Goal: Contribute content

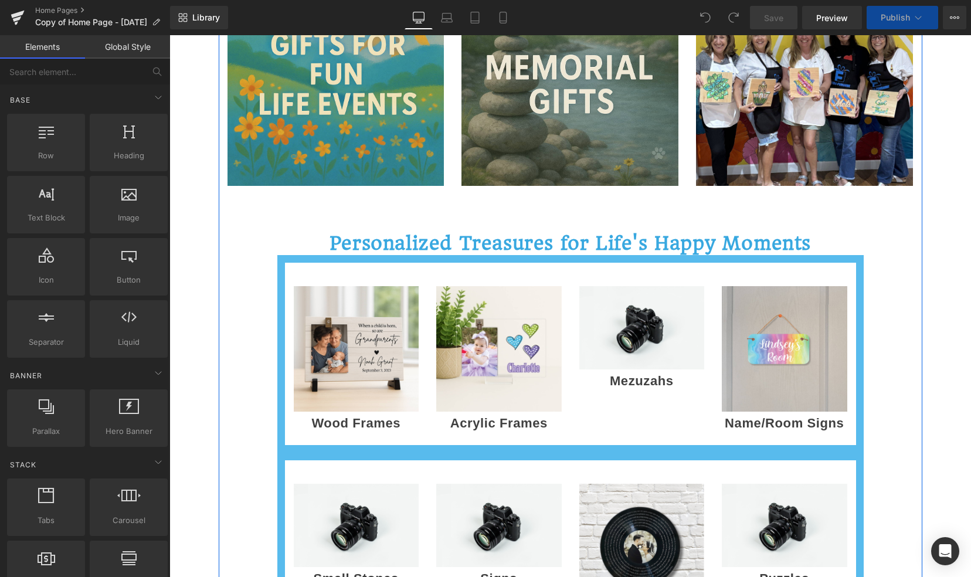
scroll to position [556, 0]
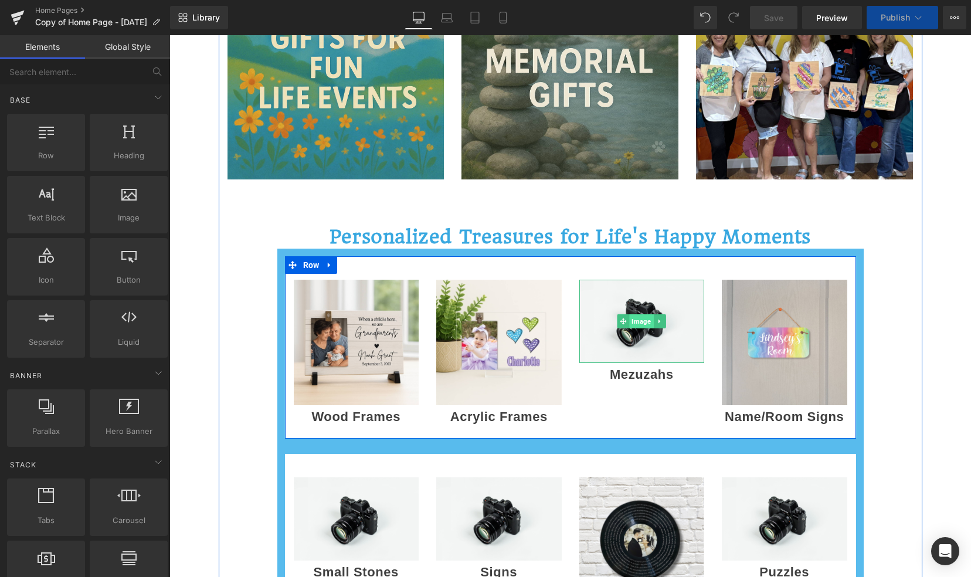
click at [633, 319] on span "Image" at bounding box center [642, 321] width 24 height 14
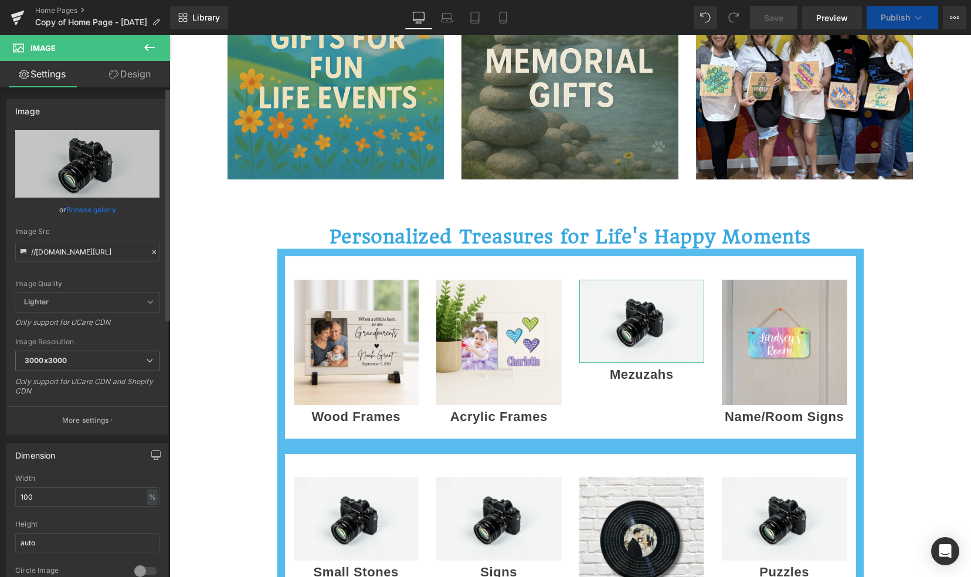
click at [96, 208] on link "Browse gallery" at bounding box center [91, 209] width 50 height 21
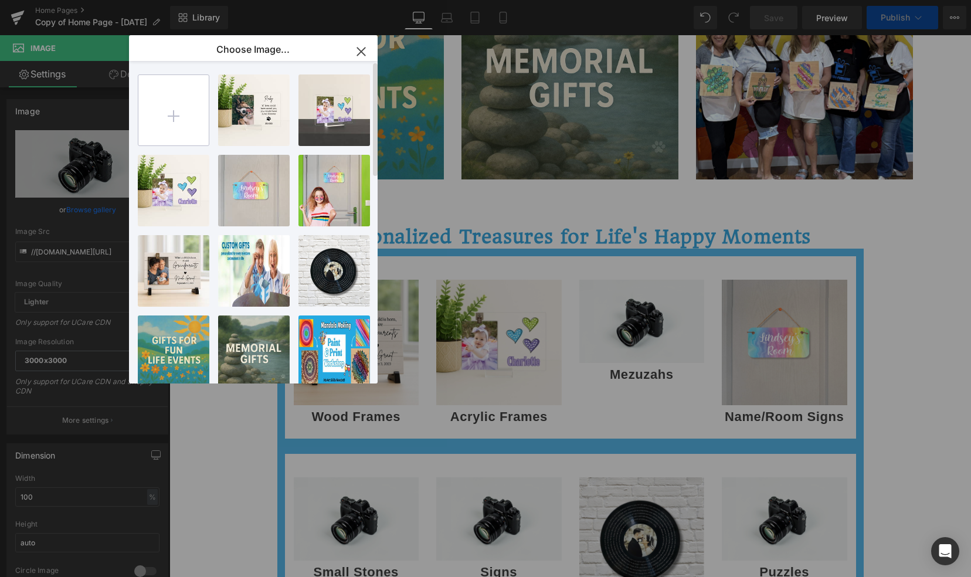
click at [168, 124] on input "file" at bounding box center [173, 110] width 70 height 70
type input "C:\fakepath\mezuzah mock up on wall (1).png"
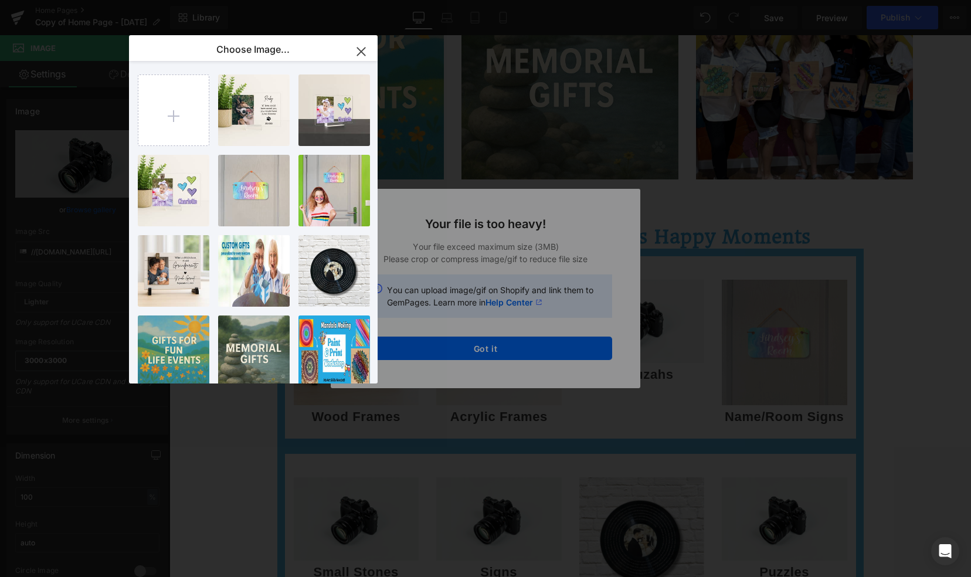
click at [441, 0] on div "Text Color Highlight Color #333333 Choose Image... Back to Library Insert acryl…" at bounding box center [485, 0] width 971 height 0
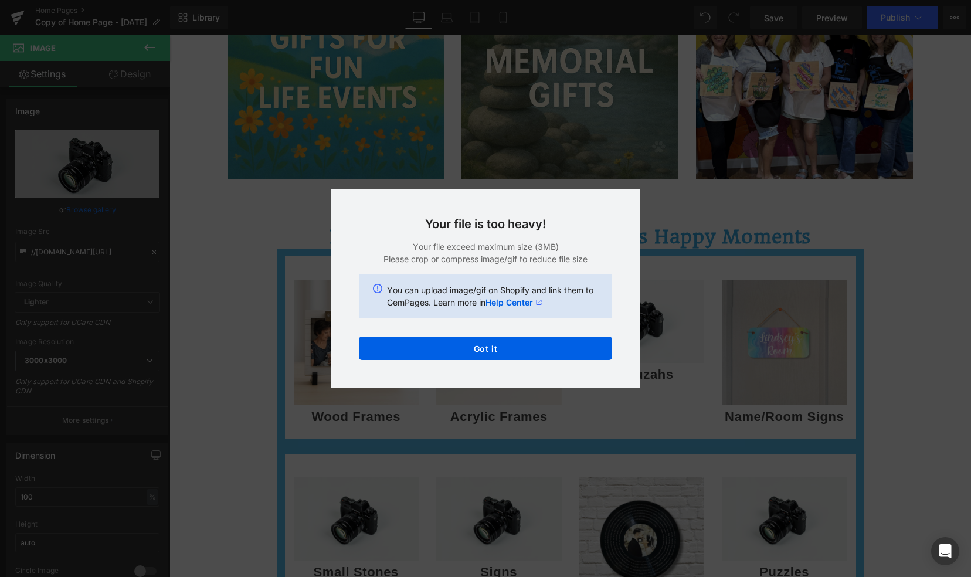
click at [441, 348] on button "Got it" at bounding box center [485, 347] width 253 height 23
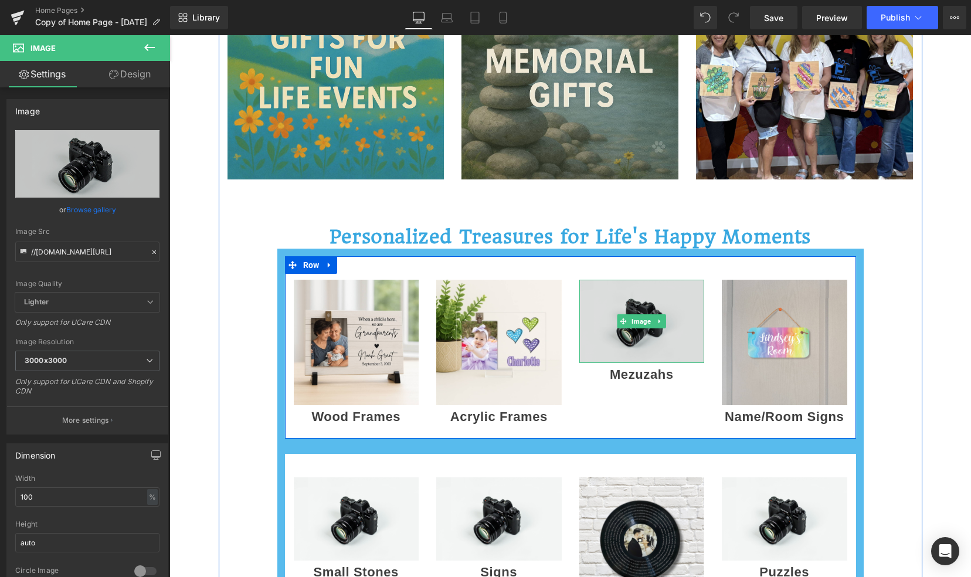
click at [635, 334] on img at bounding box center [641, 321] width 125 height 83
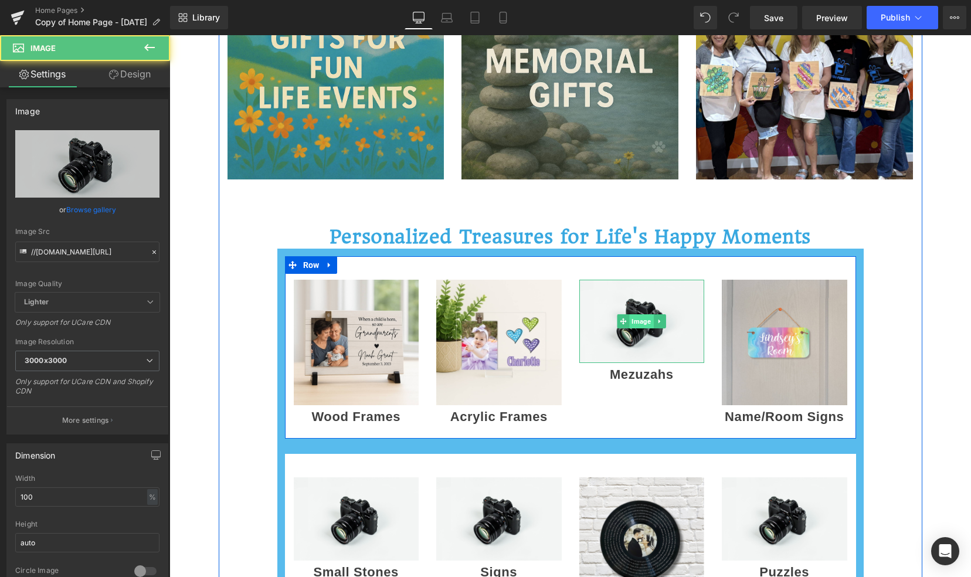
click at [635, 320] on span "Image" at bounding box center [642, 321] width 24 height 14
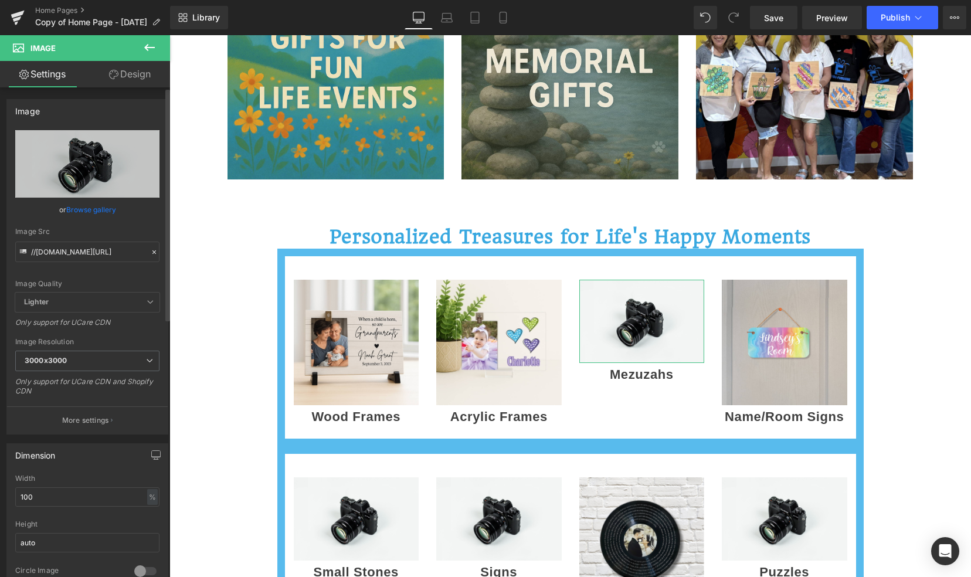
click at [83, 210] on link "Browse gallery" at bounding box center [91, 209] width 50 height 21
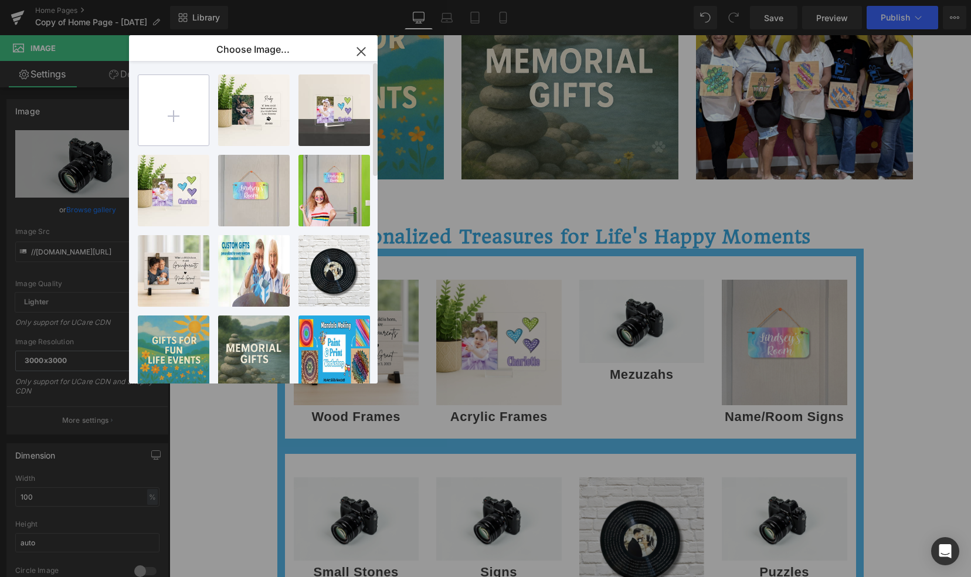
click at [177, 113] on input "file" at bounding box center [173, 110] width 70 height 70
click at [176, 116] on input "file" at bounding box center [173, 110] width 70 height 70
click at [361, 53] on icon "button" at bounding box center [361, 51] width 8 height 8
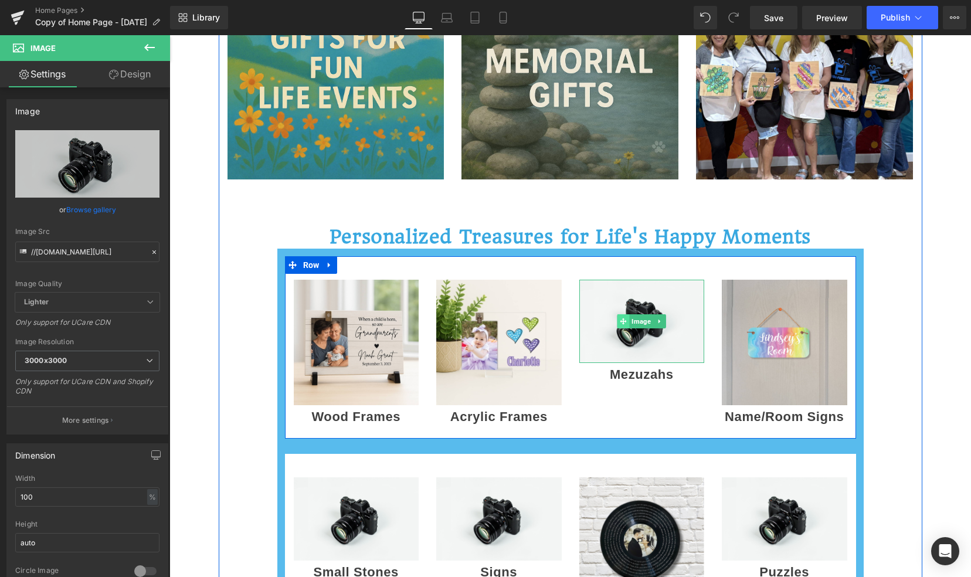
click at [624, 323] on span at bounding box center [623, 321] width 12 height 14
click at [635, 322] on span "Image" at bounding box center [642, 321] width 24 height 14
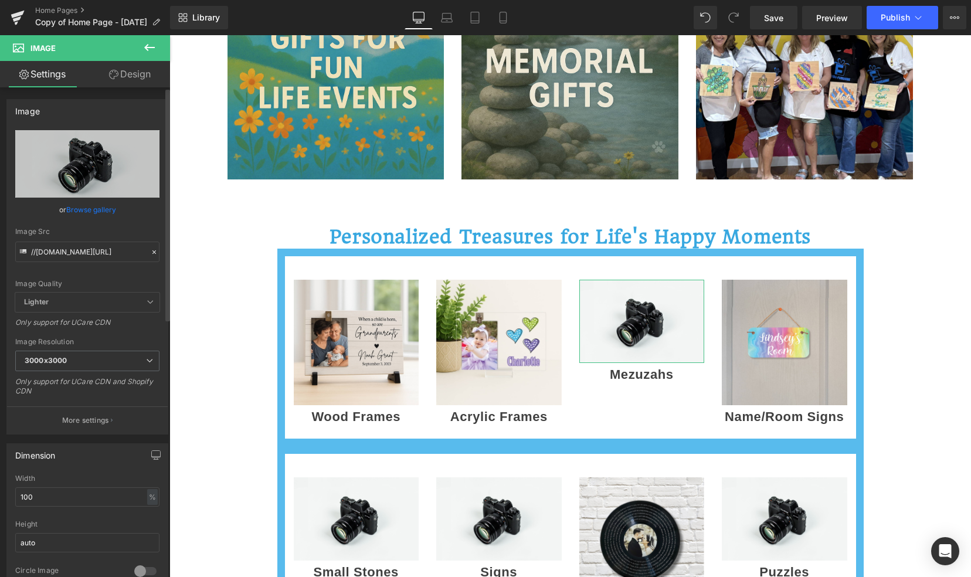
click at [91, 210] on link "Browse gallery" at bounding box center [91, 209] width 50 height 21
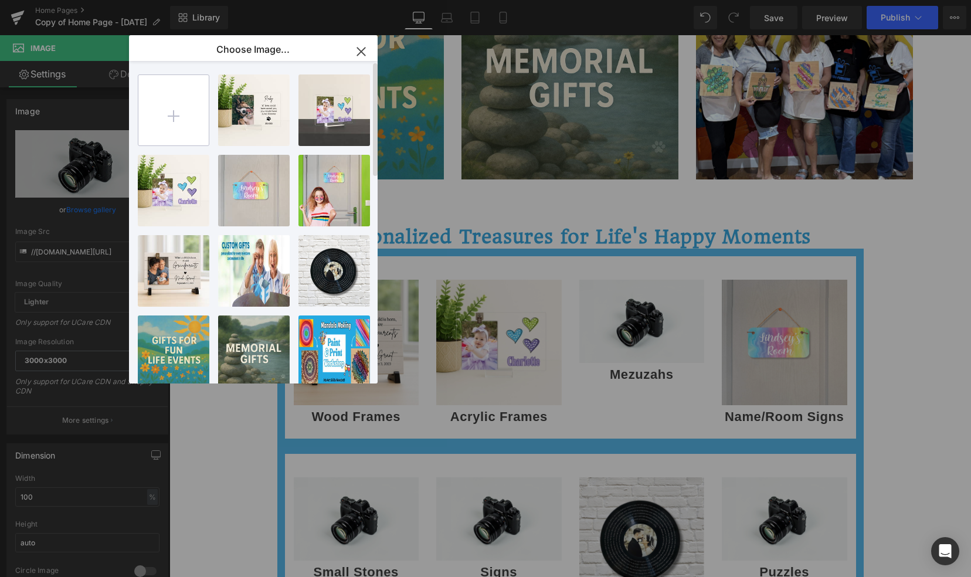
click at [183, 111] on input "file" at bounding box center [173, 110] width 70 height 70
click at [358, 55] on icon "button" at bounding box center [361, 51] width 8 height 8
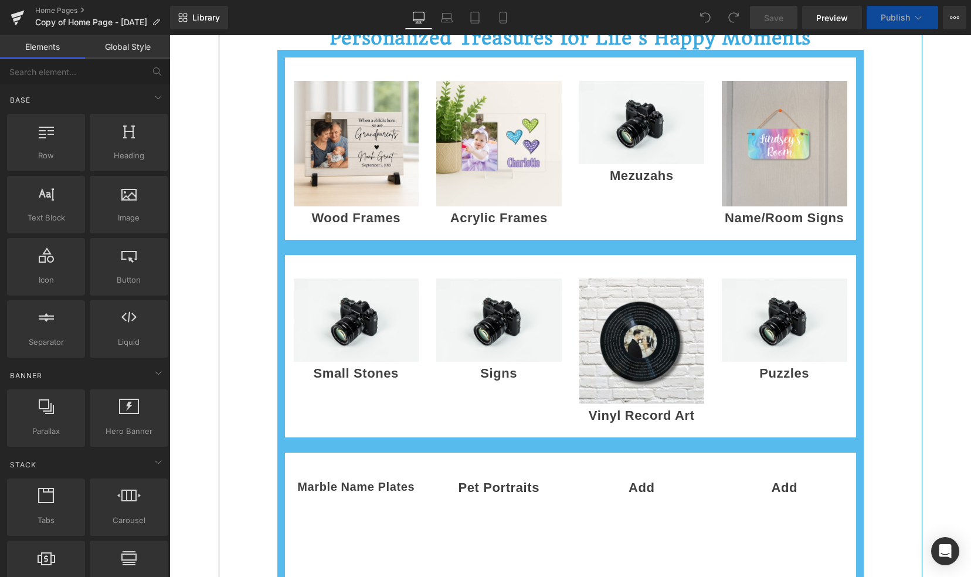
scroll to position [754, 0]
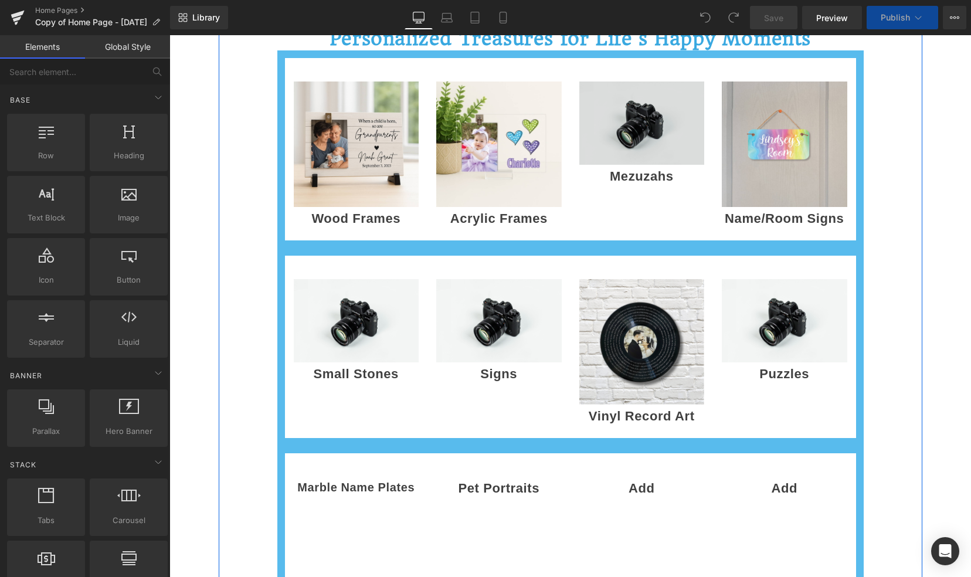
click at [655, 147] on img at bounding box center [641, 122] width 125 height 83
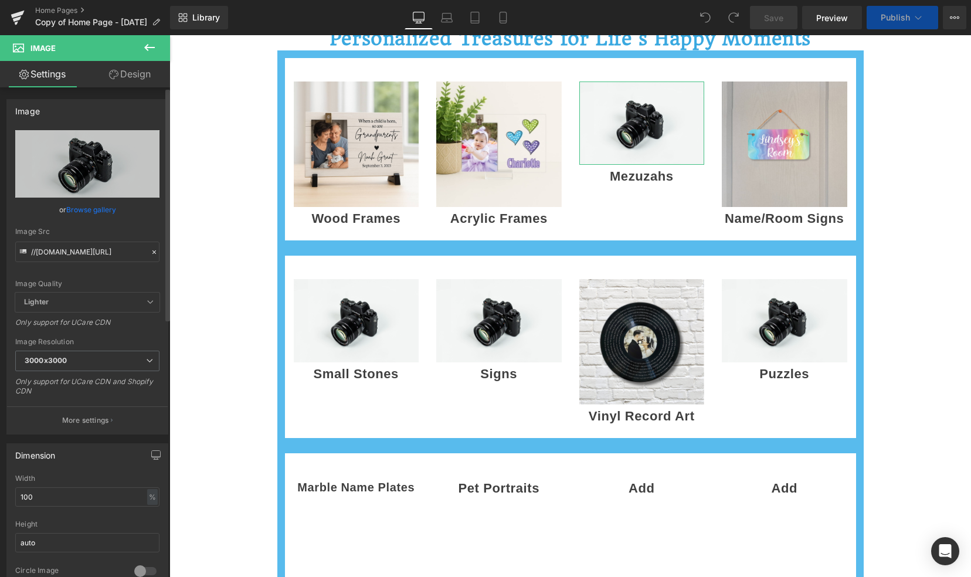
click at [75, 212] on link "Browse gallery" at bounding box center [91, 209] width 50 height 21
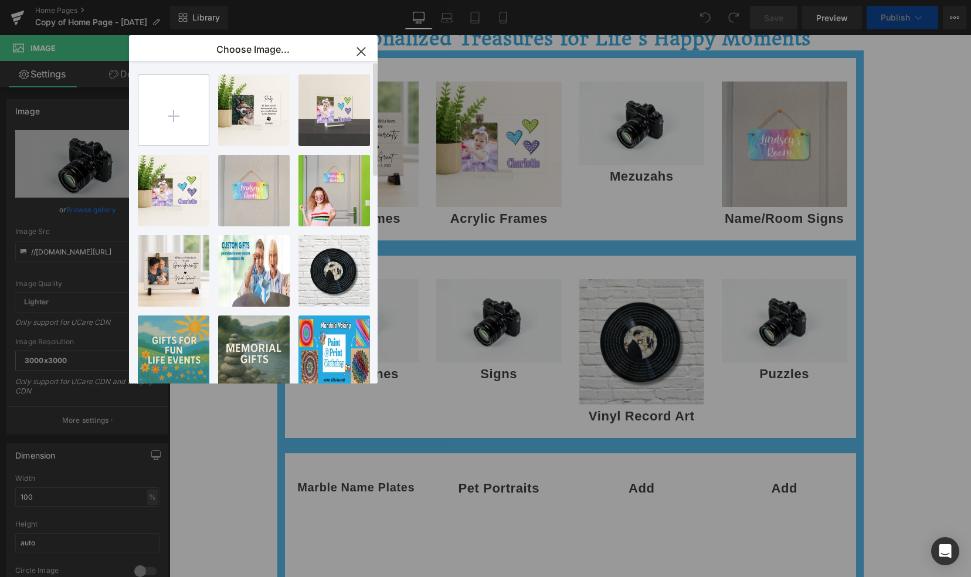
click at [173, 126] on input "file" at bounding box center [173, 110] width 70 height 70
type input "C:\fakepath\mezuzah mock up on wall (1).png"
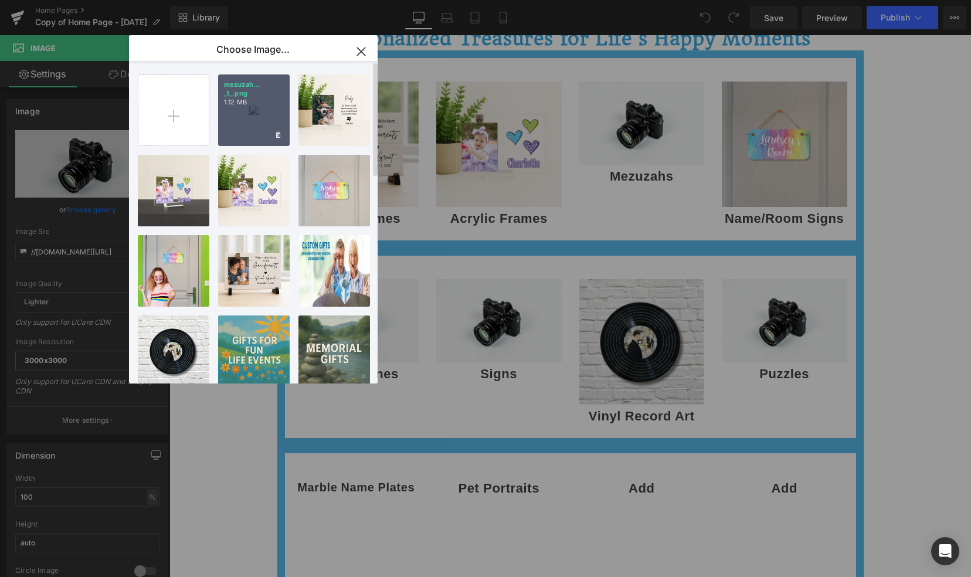
click at [237, 103] on p "1.12 MB" at bounding box center [254, 102] width 60 height 9
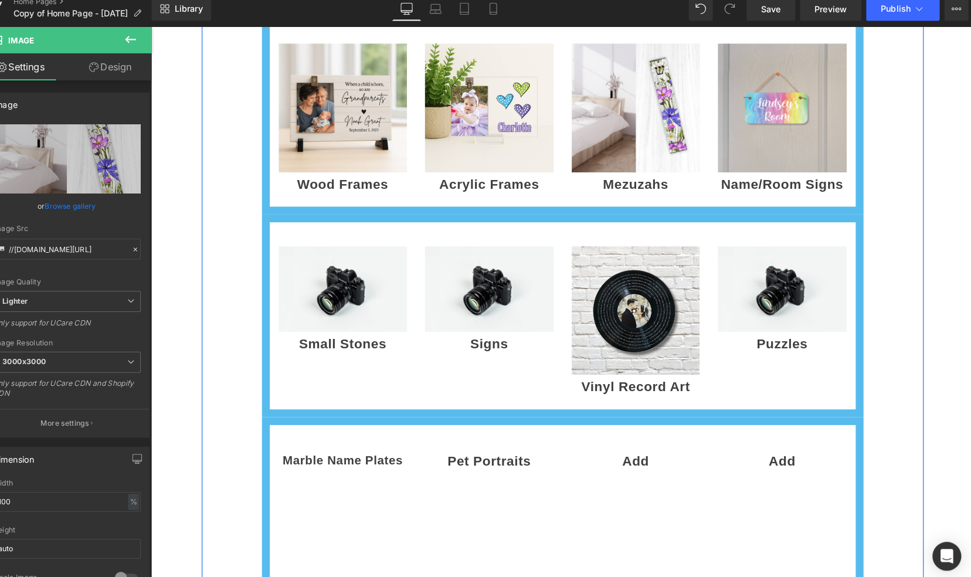
scroll to position [782, 0]
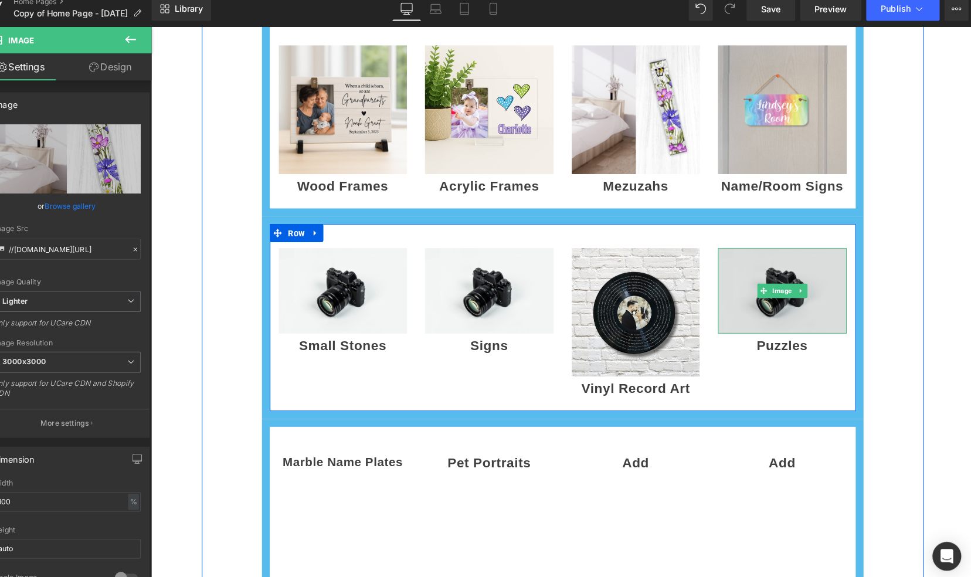
click at [761, 298] on img at bounding box center [765, 283] width 125 height 83
